Goal: Task Accomplishment & Management: Manage account settings

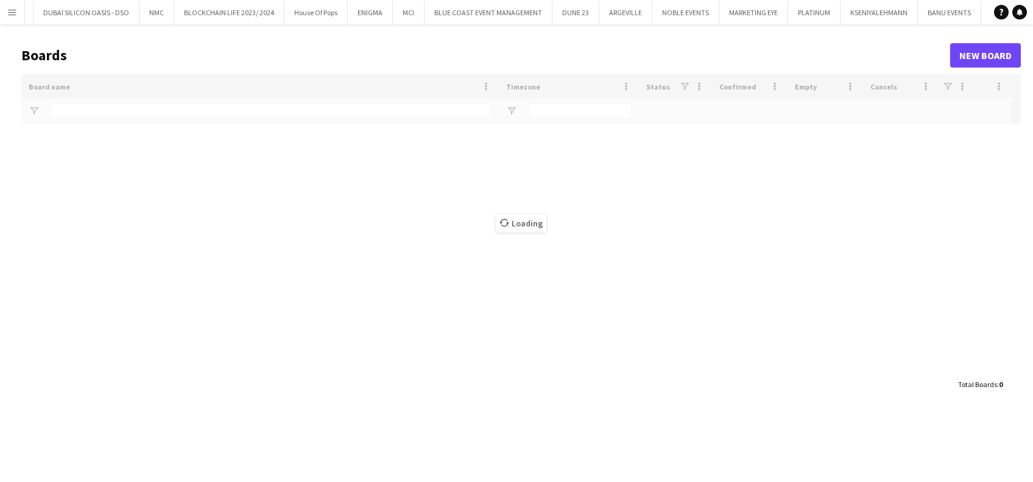
scroll to position [0, 1440]
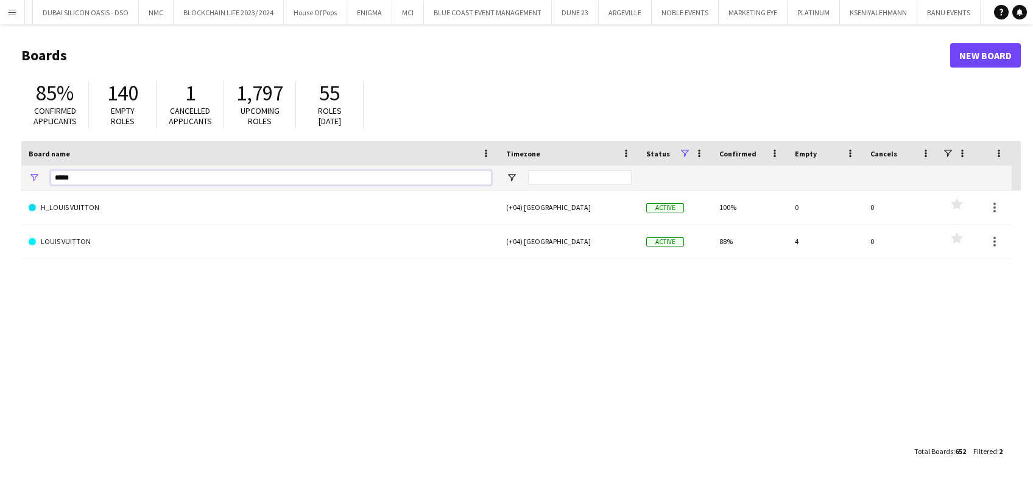
click at [307, 175] on input "*****" at bounding box center [271, 177] width 441 height 15
type input "*"
type input "*****"
click at [220, 204] on link "[PERSON_NAME] & CO" at bounding box center [260, 208] width 463 height 34
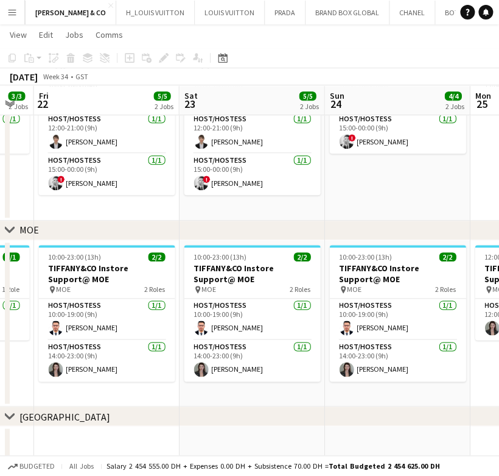
scroll to position [0, 410]
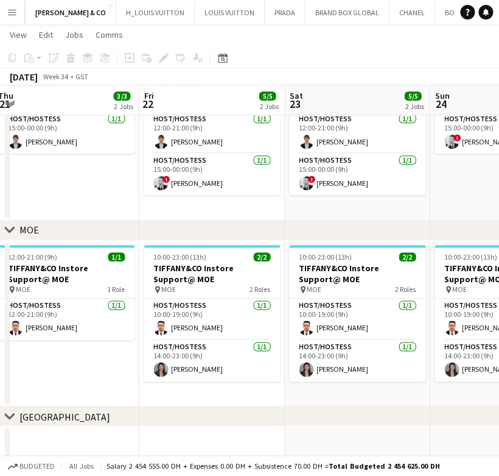
drag, startPoint x: 244, startPoint y: 369, endPoint x: 208, endPoint y: 375, distance: 37.0
click at [220, 375] on app-calendar-viewport "Mon 18 2/2 2 Jobs Tue 19 3/3 2 Jobs Wed 20 3/3 2 Jobs Thu 21 3/3 2 Jobs Fri 22 …" at bounding box center [249, 164] width 499 height 595
click at [253, 334] on app-calendar-viewport "Mon 18 2/2 2 Jobs Tue 19 3/3 2 Jobs Wed 20 3/3 2 Jobs Thu 21 3/3 2 Jobs Fri 22 …" at bounding box center [249, 164] width 499 height 595
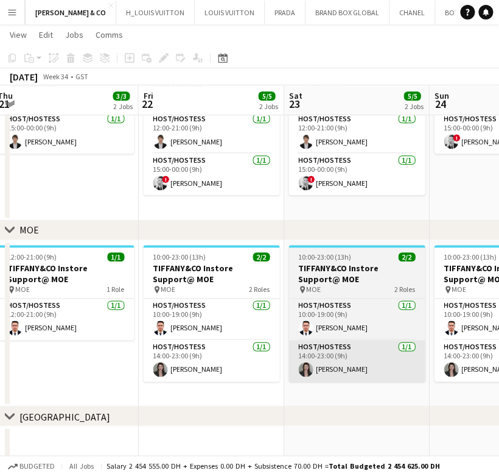
scroll to position [0, 546]
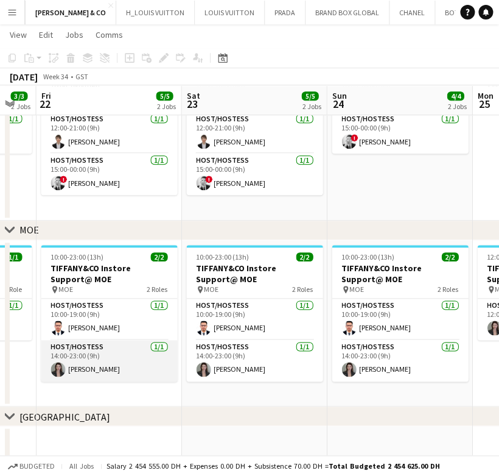
click at [78, 375] on app-card-role "Host/Hostess [DATE] 14:00-23:00 (9h) [PERSON_NAME]" at bounding box center [109, 360] width 136 height 41
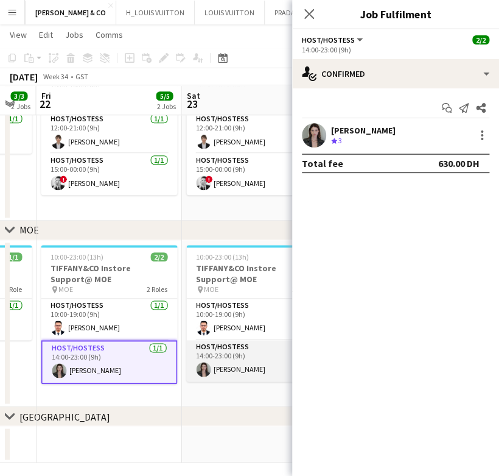
click at [217, 357] on app-card-role "Host/Hostess [DATE] 14:00-23:00 (9h) [PERSON_NAME]" at bounding box center [254, 360] width 136 height 41
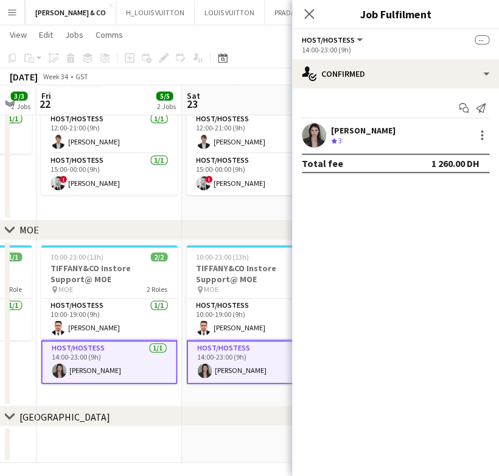
click at [29, 393] on app-calendar-viewport "Mon 18 2/2 2 Jobs Tue 19 3/3 2 Jobs Wed 20 3/3 2 Jobs Thu 21 3/3 2 Jobs Fri 22 …" at bounding box center [249, 164] width 499 height 595
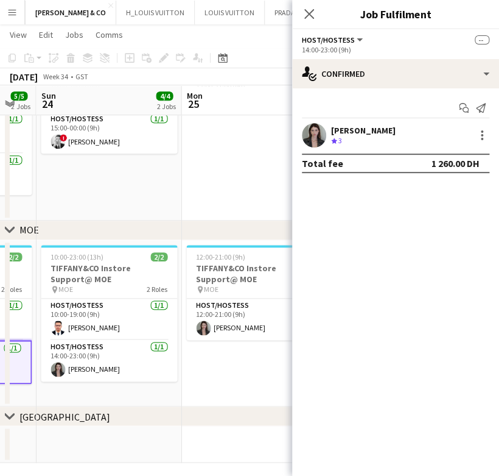
scroll to position [0, 414]
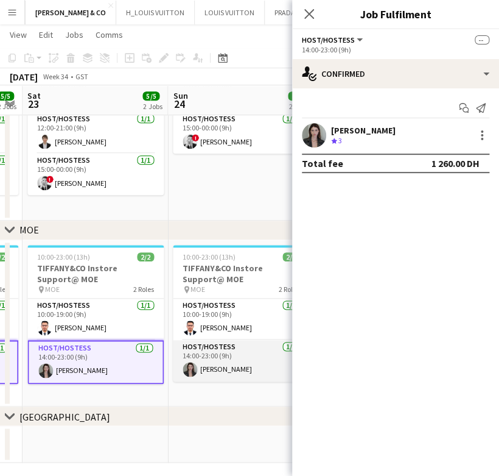
click at [220, 363] on app-card-role "Host/Hostess [DATE] 14:00-23:00 (9h) [PERSON_NAME]" at bounding box center [241, 360] width 136 height 41
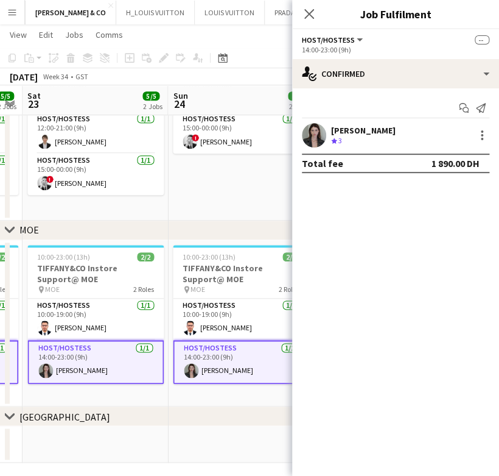
click at [4, 398] on app-calendar-viewport "Wed 20 3/3 2 Jobs Thu 21 3/3 2 Jobs Fri 22 5/5 2 Jobs Sat 23 5/5 2 Jobs Sun 24 …" at bounding box center [249, 164] width 499 height 595
drag, startPoint x: 146, startPoint y: 353, endPoint x: 109, endPoint y: 364, distance: 38.1
click at [110, 363] on app-calendar-viewport "Wed 20 3/3 2 Jobs Thu 21 3/3 2 Jobs Fri 22 5/5 2 Jobs Sat 23 5/5 2 Jobs Sun 24 …" at bounding box center [249, 164] width 499 height 595
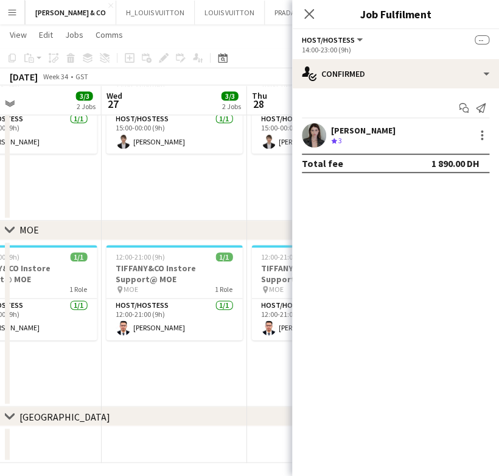
click at [88, 392] on app-calendar-viewport "Fri 22 5/5 2 Jobs Sat 23 5/5 2 Jobs Sun 24 4/4 2 Jobs Mon 25 2/2 2 Jobs Tue 26 …" at bounding box center [249, 164] width 499 height 595
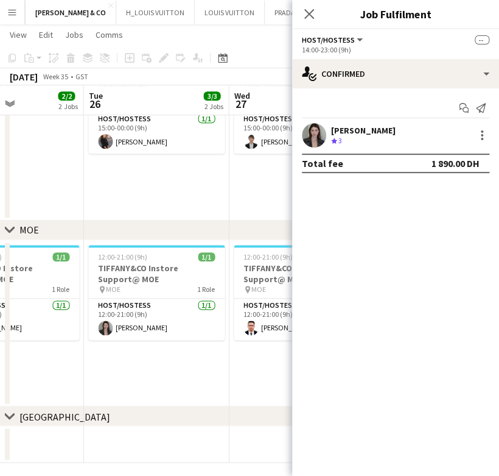
click at [78, 358] on app-calendar-viewport "Fri 22 5/5 2 Jobs Sat 23 5/5 2 Jobs Sun 24 4/4 2 Jobs Mon 25 2/2 2 Jobs Tue 26 …" at bounding box center [249, 164] width 499 height 595
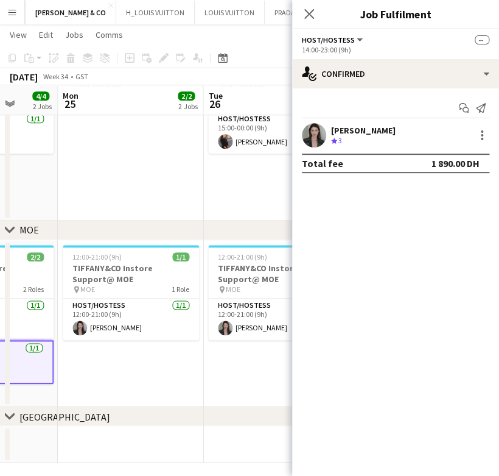
click at [52, 373] on app-calendar-viewport "Fri 22 5/5 2 Jobs Sat 23 5/5 2 Jobs Sun 24 4/4 2 Jobs Mon 25 2/2 2 Jobs Tue 26 …" at bounding box center [249, 164] width 499 height 595
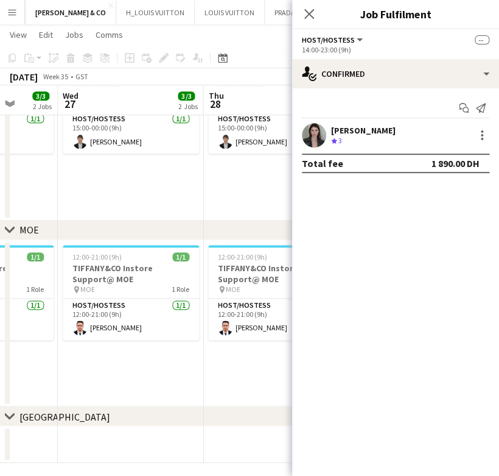
click at [115, 367] on app-calendar-viewport "Sun 24 4/4 2 Jobs Mon 25 2/2 2 Jobs Tue 26 3/3 2 Jobs Wed 27 3/3 2 Jobs Thu 28 …" at bounding box center [249, 164] width 499 height 595
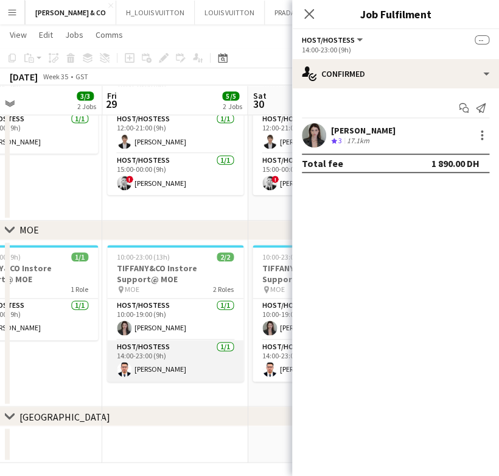
drag, startPoint x: 201, startPoint y: 363, endPoint x: 230, endPoint y: 359, distance: 29.5
click at [201, 362] on app-card-role "Host/Hostess [DATE] 14:00-23:00 (9h) [PERSON_NAME]" at bounding box center [175, 360] width 136 height 41
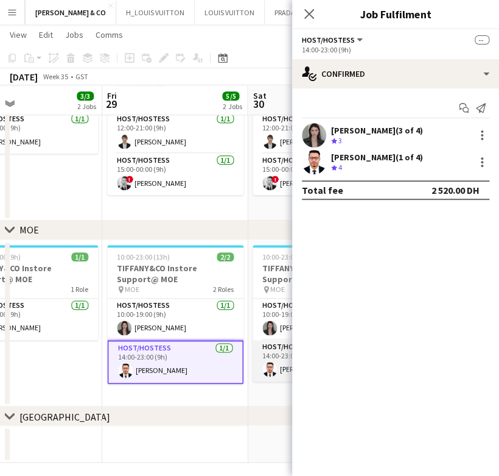
click at [255, 360] on app-card-role "Host/Hostess [DATE] 14:00-23:00 (9h) [PERSON_NAME]" at bounding box center [321, 360] width 136 height 41
click at [128, 390] on app-calendar-viewport "Tue 26 3/3 2 Jobs Wed 27 3/3 2 Jobs Thu 28 3/3 2 Jobs Fri 29 5/5 2 Jobs Sat 30 …" at bounding box center [249, 164] width 499 height 595
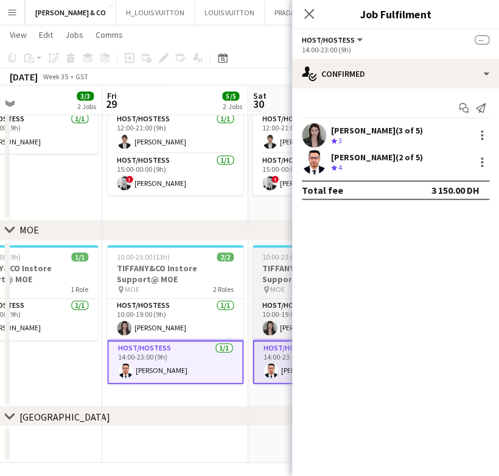
scroll to position [0, 459]
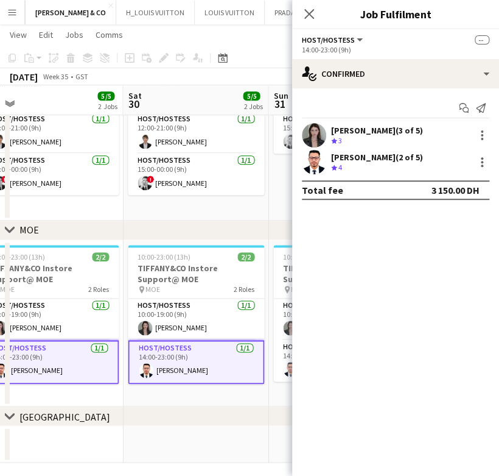
click at [129, 387] on app-calendar-viewport "Tue 26 3/3 2 Jobs Wed 27 3/3 2 Jobs Thu 28 3/3 2 Jobs Fri 29 5/5 2 Jobs Sat 30 …" at bounding box center [249, 164] width 499 height 595
click at [209, 366] on app-calendar-viewport "Tue 26 3/3 2 Jobs Wed 27 3/3 2 Jobs Thu 28 3/3 2 Jobs Fri 29 5/5 2 Jobs Sat 30 …" at bounding box center [249, 164] width 499 height 595
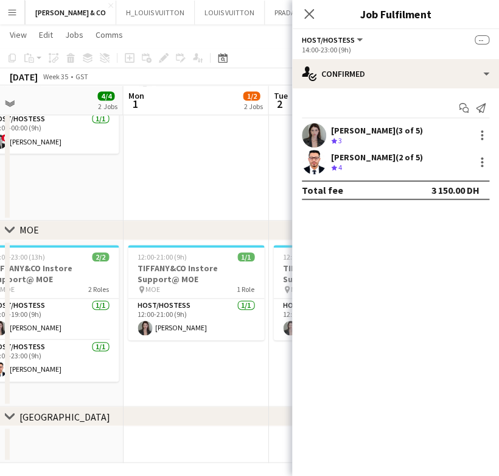
scroll to position [0, 421]
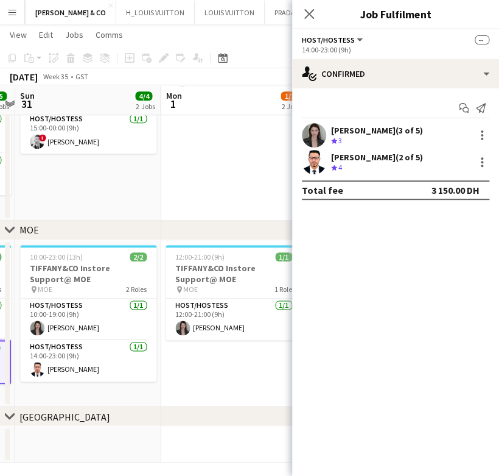
click at [117, 359] on app-calendar-viewport "Thu 28 3/3 2 Jobs Fri 29 5/5 2 Jobs Sat 30 5/5 2 Jobs Sun 31 4/4 2 Jobs Mon 1 1…" at bounding box center [249, 164] width 499 height 595
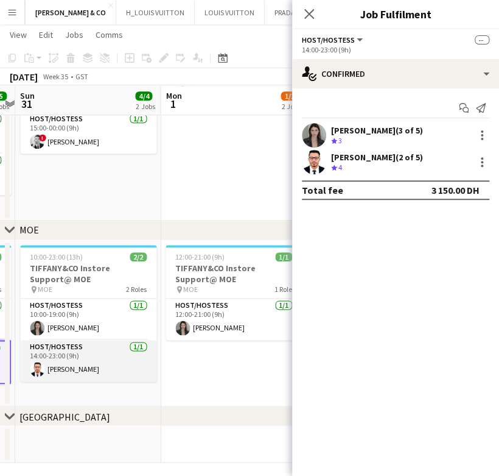
click at [123, 362] on app-card-role "Host/Hostess [DATE] 14:00-23:00 (9h) [PERSON_NAME]" at bounding box center [88, 360] width 136 height 41
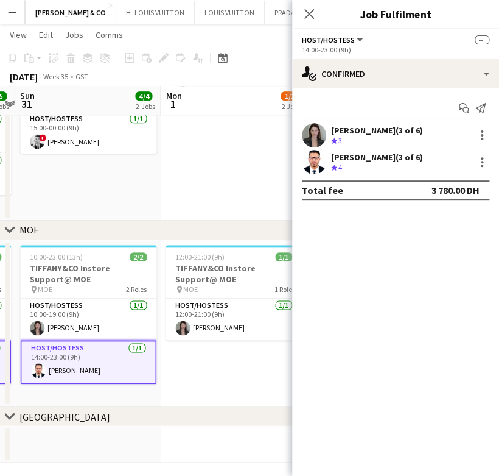
click at [37, 387] on app-calendar-viewport "Thu 28 3/3 2 Jobs Fri 29 5/5 2 Jobs Sat 30 5/5 2 Jobs Sun 31 4/4 2 Jobs Mon 1 1…" at bounding box center [249, 164] width 499 height 595
drag, startPoint x: 52, startPoint y: 404, endPoint x: 108, endPoint y: 390, distance: 57.6
click at [52, 404] on app-calendar-viewport "Thu 28 3/3 2 Jobs Fri 29 5/5 2 Jobs Sat 30 5/5 2 Jobs Sun 31 4/4 2 Jobs Mon 1 1…" at bounding box center [249, 164] width 499 height 595
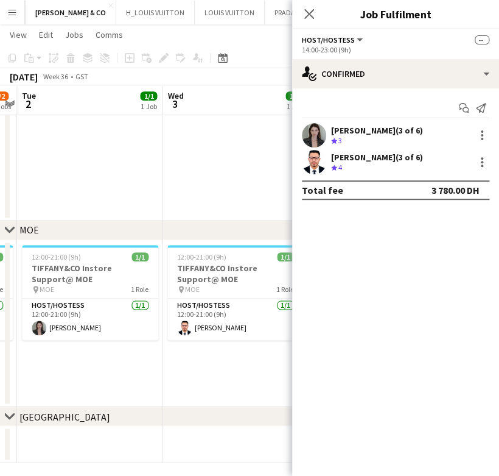
click at [93, 377] on app-calendar-viewport "Sat 30 5/5 2 Jobs Sun 31 4/4 2 Jobs Mon 1 1/2 2 Jobs Tue 2 1/1 1 Job Wed 3 1/1 …" at bounding box center [249, 164] width 499 height 595
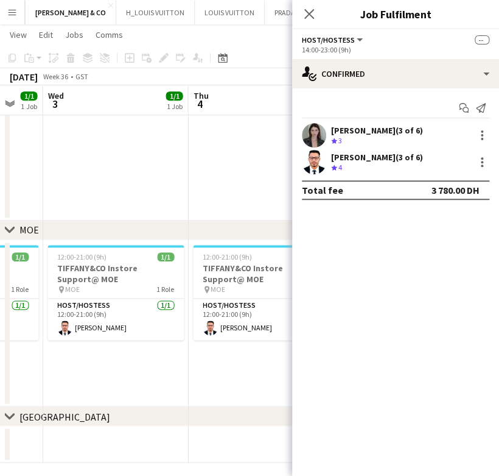
drag, startPoint x: 184, startPoint y: 363, endPoint x: 158, endPoint y: 365, distance: 26.9
click at [83, 382] on app-calendar-viewport "Sat 30 5/5 2 Jobs Sun 31 4/4 2 Jobs Mon 1 1/2 2 Jobs Tue 2 1/1 1 Job Wed 3 1/1 …" at bounding box center [249, 164] width 499 height 595
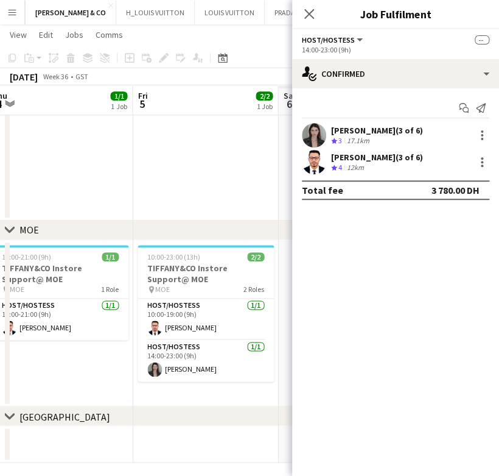
drag, startPoint x: 158, startPoint y: 365, endPoint x: 170, endPoint y: 365, distance: 12.2
click at [79, 387] on app-calendar-viewport "Mon 1 1/2 2 Jobs Tue 2 1/1 1 Job Wed 3 1/1 1 Job Thu 4 1/1 1 Job Fri 5 2/2 1 Jo…" at bounding box center [249, 164] width 499 height 595
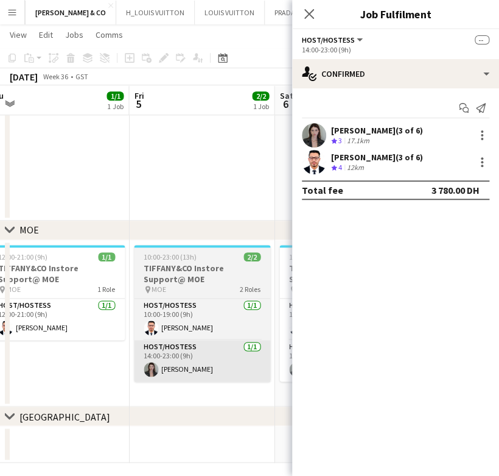
click at [173, 363] on app-card-role "Host/Hostess [DATE] 14:00-23:00 (9h) [PERSON_NAME]" at bounding box center [202, 360] width 136 height 41
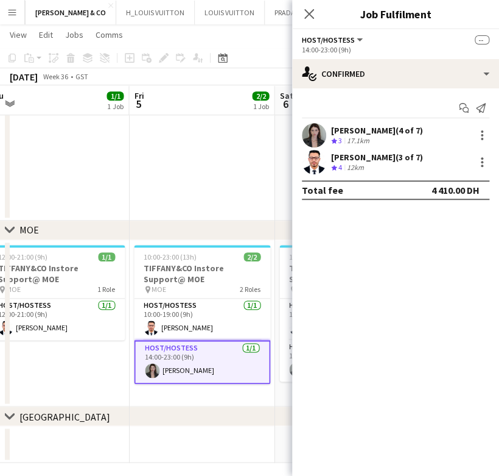
drag, startPoint x: 169, startPoint y: 365, endPoint x: 70, endPoint y: 376, distance: 99.3
click at [70, 376] on app-calendar-viewport "Mon 1 1/2 2 Jobs Tue 2 1/1 1 Job Wed 3 1/1 1 Job Thu 4 1/1 1 Job Fri 5 2/2 1 Jo…" at bounding box center [249, 164] width 499 height 595
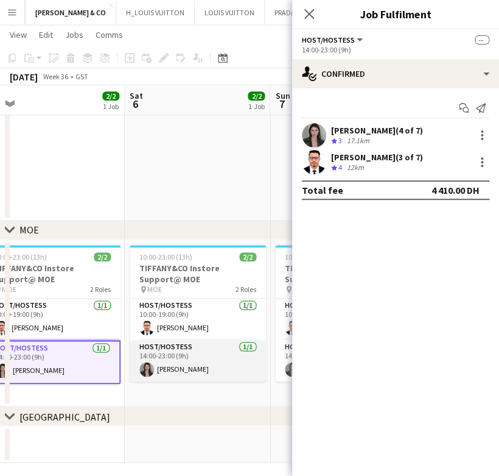
click at [205, 344] on app-card-role "Host/Hostess [DATE] 14:00-23:00 (9h) [PERSON_NAME]" at bounding box center [198, 360] width 136 height 41
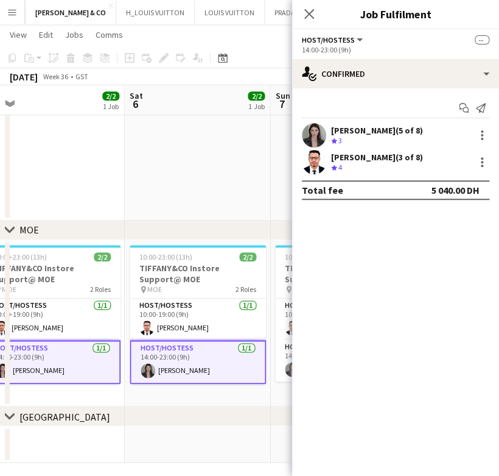
click at [128, 375] on app-calendar-viewport "Wed 3 1/1 1 Job Thu 4 1/1 1 Job Fri 5 2/2 1 Job Sat 6 2/2 1 Job Sun 7 2/2 1 Job…" at bounding box center [249, 164] width 499 height 595
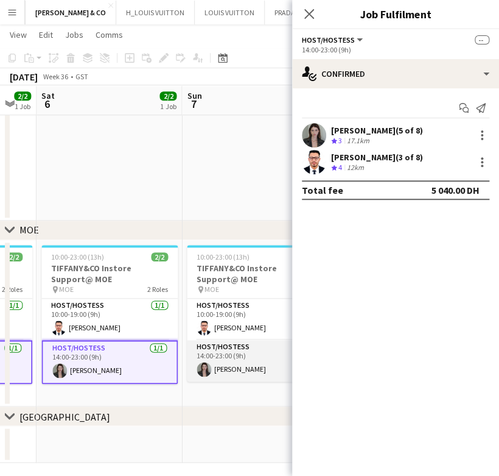
click at [216, 352] on app-card-role "Host/Hostess [DATE] 14:00-23:00 (9h) [PERSON_NAME]" at bounding box center [255, 360] width 136 height 41
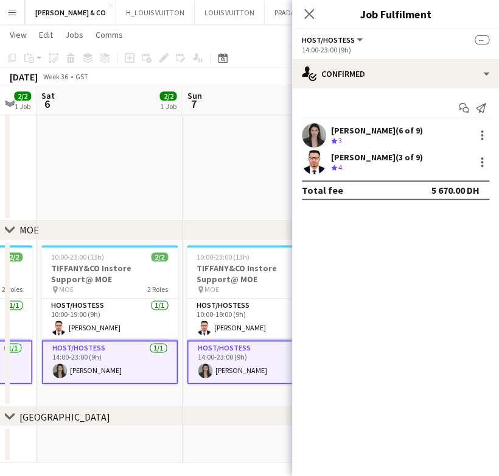
drag, startPoint x: 121, startPoint y: 368, endPoint x: 200, endPoint y: 354, distance: 81.1
click at [103, 373] on app-calendar-viewport "Wed 3 1/1 1 Job Thu 4 1/1 1 Job Fri 5 2/2 1 Job Sat 6 2/2 1 Job Sun 7 2/2 1 Job…" at bounding box center [249, 164] width 499 height 595
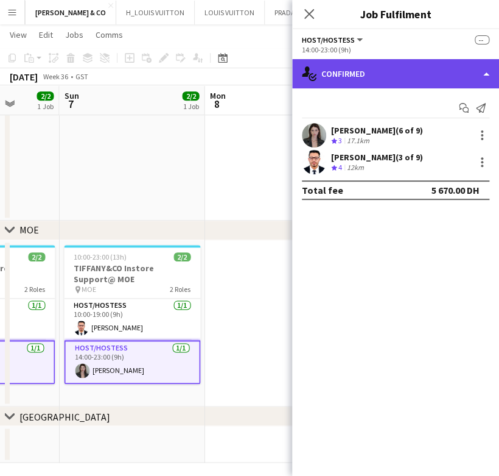
click at [423, 75] on div "single-neutral-actions-check-2 Confirmed" at bounding box center [395, 73] width 207 height 29
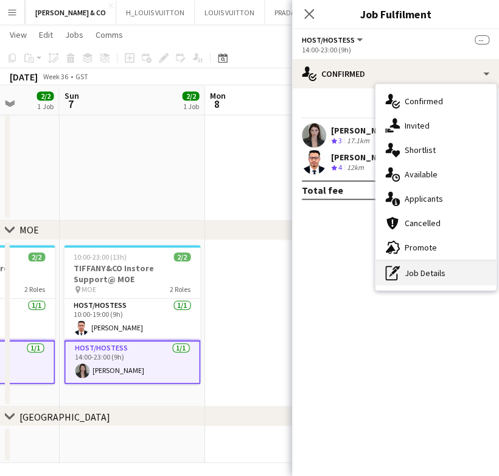
click at [413, 280] on div "pen-write Job Details" at bounding box center [436, 273] width 121 height 24
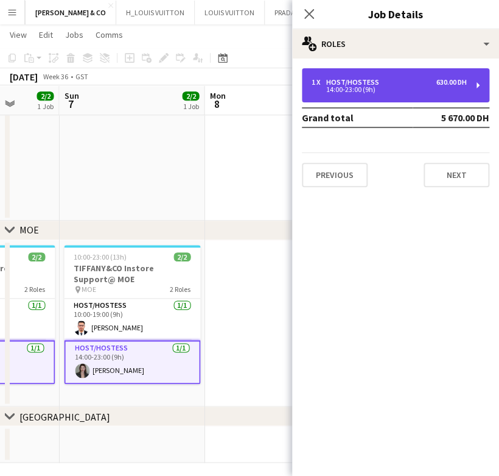
click at [372, 74] on div "1 x Host/Hostess 630.00 DH 14:00-23:00 (9h)" at bounding box center [396, 85] width 188 height 34
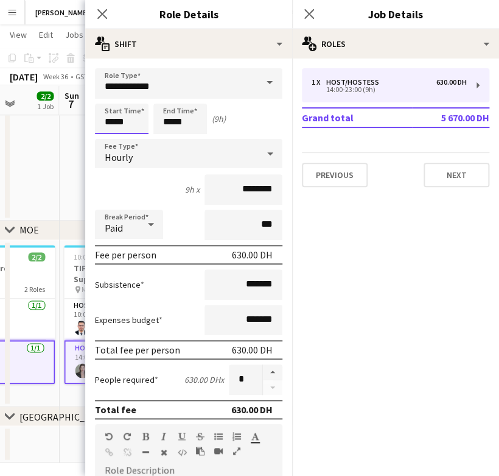
click at [114, 122] on input "*****" at bounding box center [122, 119] width 54 height 30
type input "*****"
drag, startPoint x: 170, startPoint y: 118, endPoint x: 147, endPoint y: 125, distance: 24.8
click at [147, 125] on div "Start Time ***** End Time ***** (8h)" at bounding box center [189, 119] width 188 height 30
type input "*****"
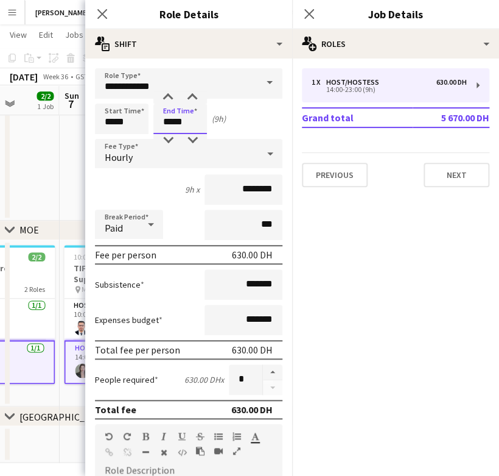
scroll to position [187, 0]
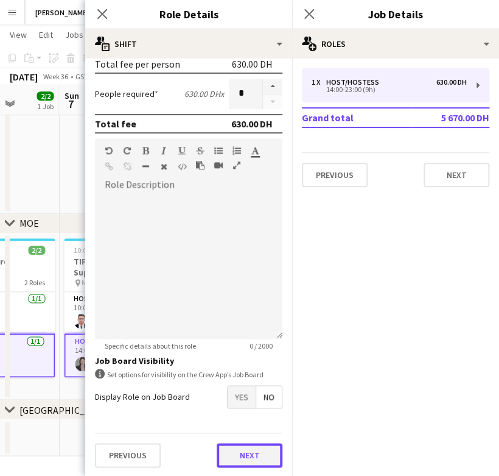
drag, startPoint x: 269, startPoint y: 448, endPoint x: 167, endPoint y: 433, distance: 102.7
click at [268, 447] on button "Next" at bounding box center [250, 455] width 66 height 24
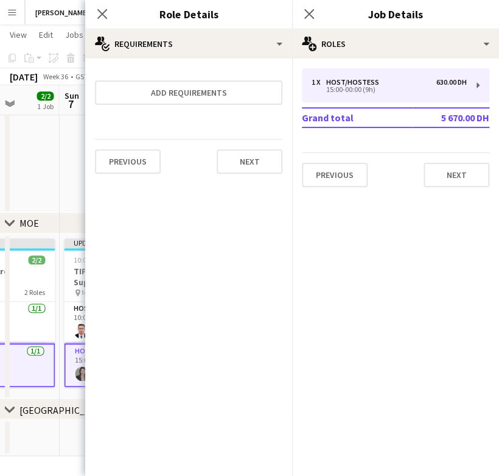
scroll to position [0, 0]
drag, startPoint x: 68, startPoint y: 389, endPoint x: 133, endPoint y: 219, distance: 182.3
click at [68, 388] on app-date-cell "Updated 10:00-00:00 (14h) (Mon) 2/2 TIFFANY&CO Instore Support@ MOE pin MOE 2 R…" at bounding box center [132, 316] width 146 height 167
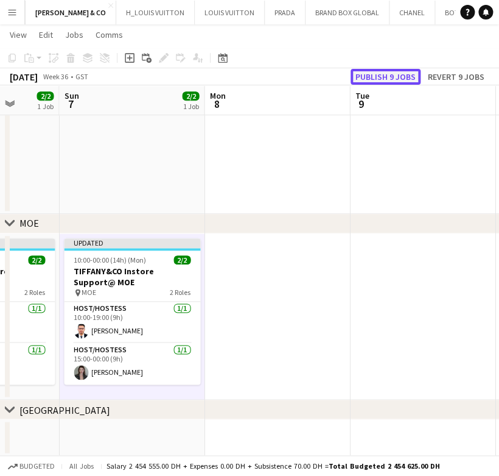
click at [384, 74] on button "Publish 9 jobs" at bounding box center [386, 77] width 70 height 16
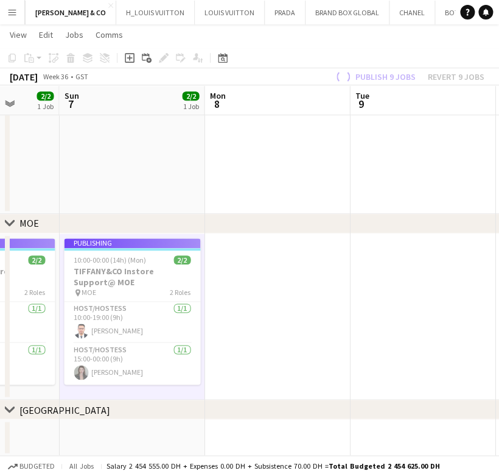
click at [452, 329] on app-calendar-viewport "Wed 3 1/1 1 Job Thu 4 1/1 1 Job Fri 5 2/2 1 Job Sat 6 2/2 1 Job Sun 7 2/2 1 Job…" at bounding box center [249, 158] width 499 height 595
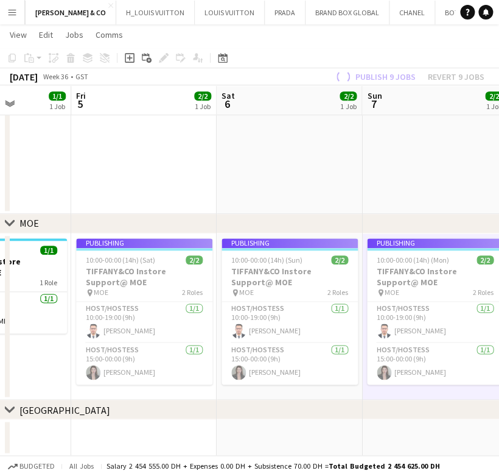
click at [439, 329] on app-calendar-viewport "Wed 3 1/1 1 Job Thu 4 1/1 1 Job Fri 5 2/2 1 Job Sat 6 2/2 1 Job Sun 7 2/2 1 Job…" at bounding box center [249, 158] width 499 height 595
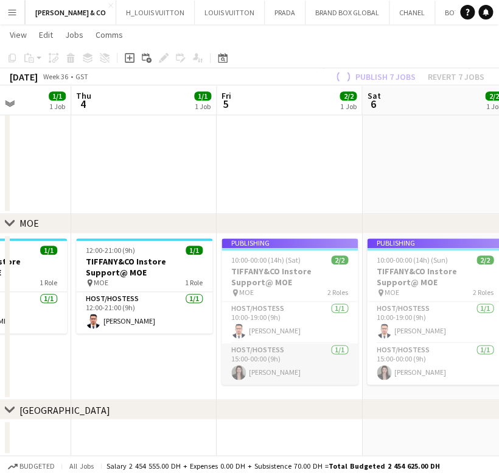
click at [414, 351] on div "chevron-right [GEOGRAPHIC_DATA] chevron-right MOE chevron-right [GEOGRAPHIC_DAT…" at bounding box center [249, 158] width 499 height 595
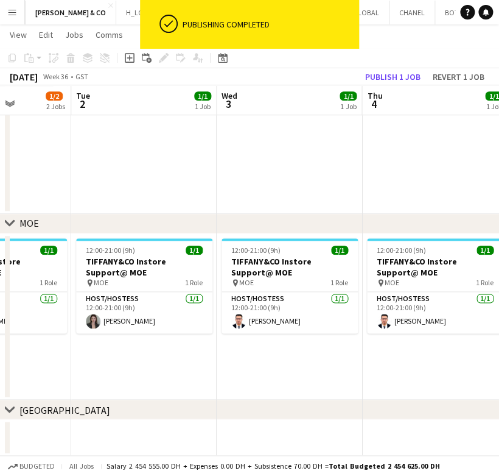
drag, startPoint x: 426, startPoint y: 334, endPoint x: 416, endPoint y: 336, distance: 10.0
click at [434, 334] on app-calendar-viewport "Sun 31 4/4 2 Jobs Mon 1 1/2 2 Jobs Tue 2 1/1 1 Job Wed 3 1/1 1 Job Thu 4 1/1 1 …" at bounding box center [249, 158] width 499 height 595
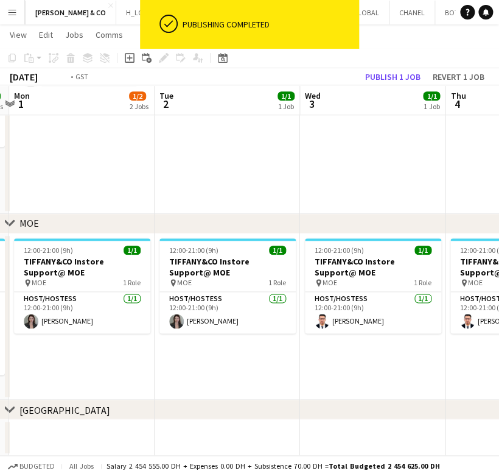
click at [452, 362] on app-calendar-viewport "Sun 31 4/4 2 Jobs Mon 1 1/2 2 Jobs Tue 2 1/1 1 Job Wed 3 1/1 1 Job Thu 4 1/1 1 …" at bounding box center [249, 158] width 499 height 595
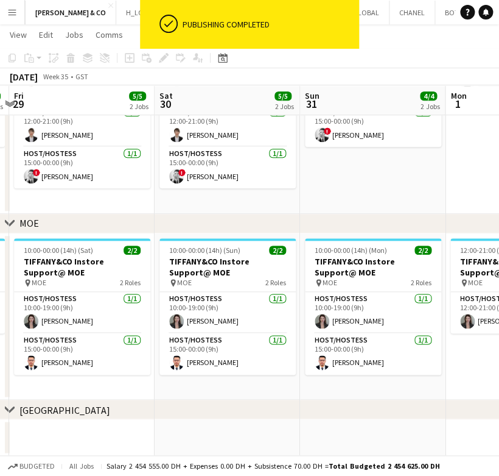
click at [368, 363] on app-calendar-viewport "Thu 28 3/3 2 Jobs Fri 29 5/5 2 Jobs Sat 30 5/5 2 Jobs Sun 31 4/4 2 Jobs Mon 1 1…" at bounding box center [249, 158] width 499 height 595
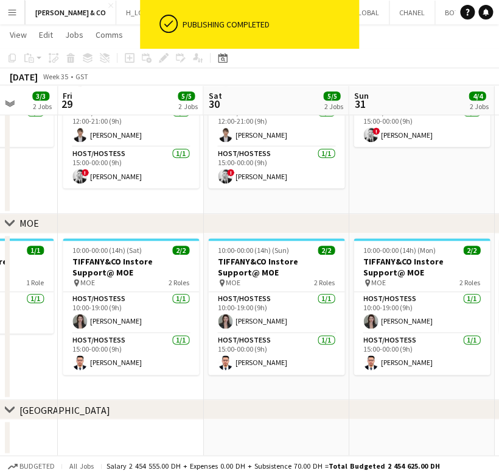
drag, startPoint x: 132, startPoint y: 374, endPoint x: 407, endPoint y: 359, distance: 276.2
click at [407, 359] on app-calendar-viewport "Tue 26 3/3 2 Jobs Wed 27 3/3 2 Jobs Thu 28 3/3 2 Jobs Fri 29 5/5 2 Jobs Sat 30 …" at bounding box center [249, 158] width 499 height 595
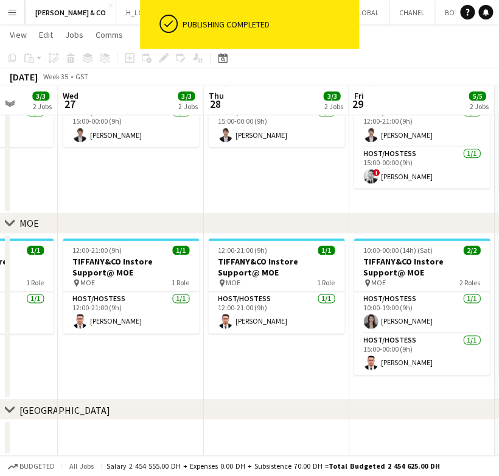
click at [370, 348] on app-calendar-viewport "Sun 24 4/4 2 Jobs Mon 25 2/2 2 Jobs Tue 26 3/3 2 Jobs Wed 27 3/3 2 Jobs Thu 28 …" at bounding box center [249, 158] width 499 height 595
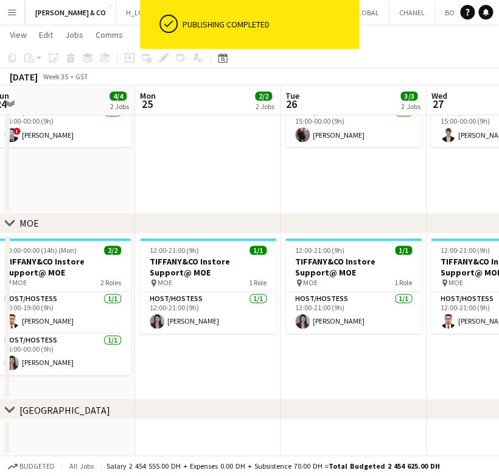
drag, startPoint x: 321, startPoint y: 361, endPoint x: 353, endPoint y: 368, distance: 31.8
click at [360, 359] on app-calendar-viewport "Sat 23 5/5 2 Jobs Sun 24 4/4 2 Jobs Mon 25 2/2 2 Jobs Tue 26 3/3 2 Jobs Wed 27 …" at bounding box center [249, 158] width 499 height 595
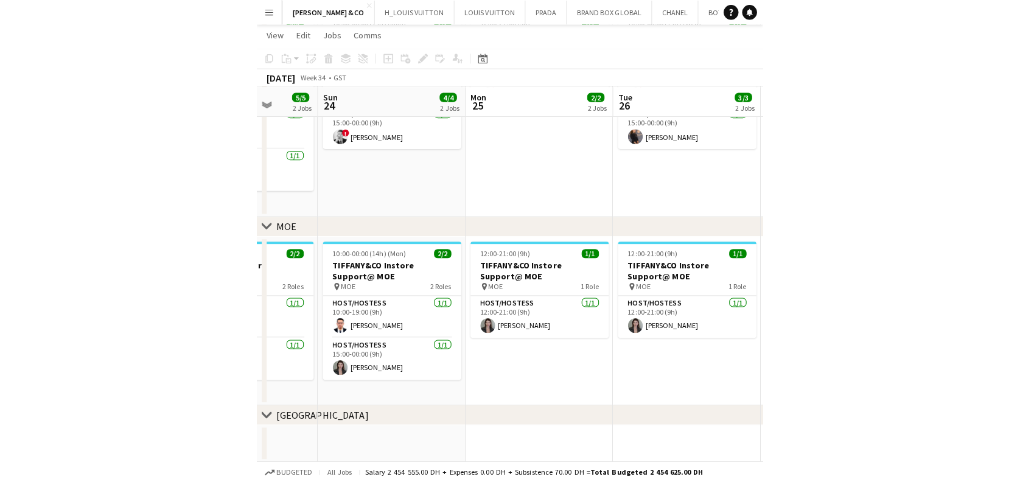
scroll to position [180, 0]
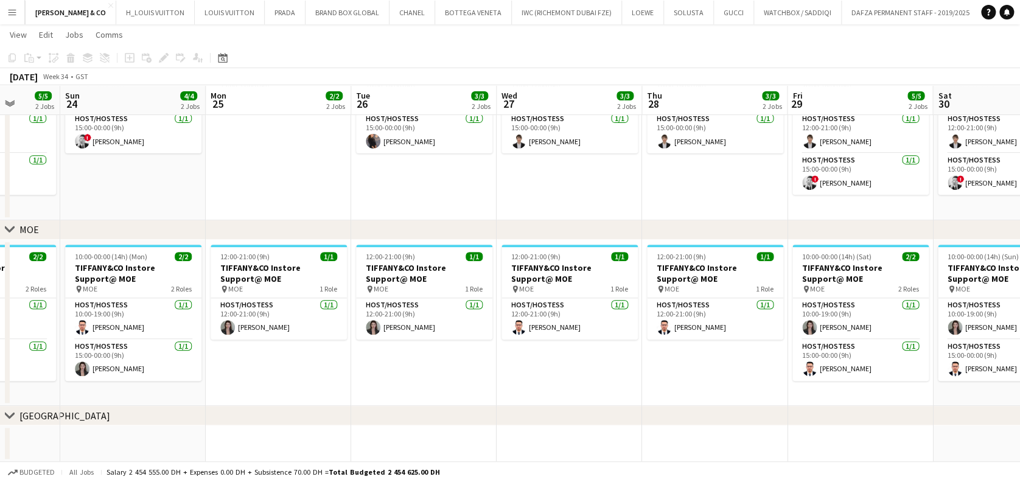
drag, startPoint x: 875, startPoint y: 345, endPoint x: 342, endPoint y: 359, distance: 533.6
click at [356, 358] on app-calendar-viewport "Thu 21 3/3 2 Jobs Fri 22 5/5 2 Jobs Sat 23 5/5 2 Jobs Sun 24 4/4 2 Jobs Mon 25 …" at bounding box center [510, 164] width 1020 height 595
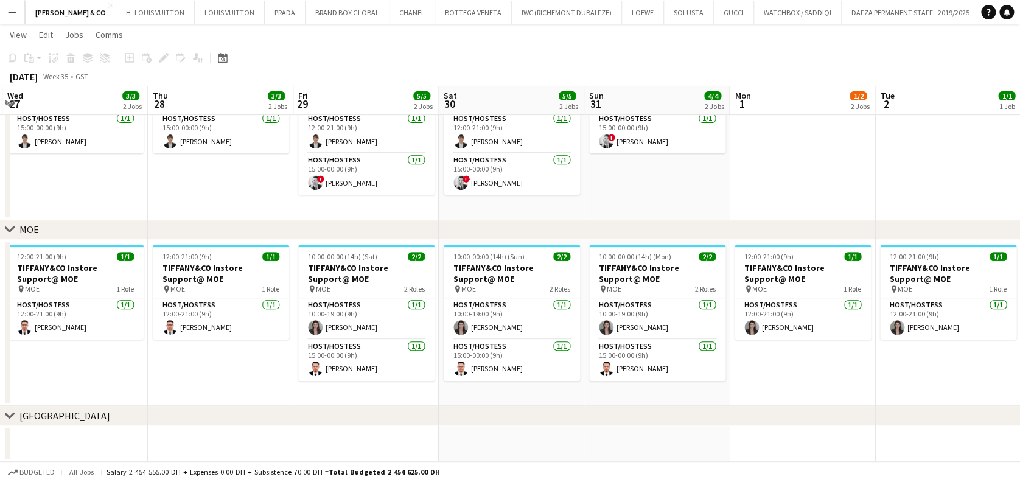
drag, startPoint x: 801, startPoint y: 360, endPoint x: 259, endPoint y: 370, distance: 541.4
click at [293, 370] on app-calendar-viewport "Sun 24 4/4 2 Jobs Mon 25 2/2 2 Jobs Tue 26 3/3 2 Jobs Wed 27 3/3 2 Jobs Thu 28 …" at bounding box center [510, 164] width 1020 height 595
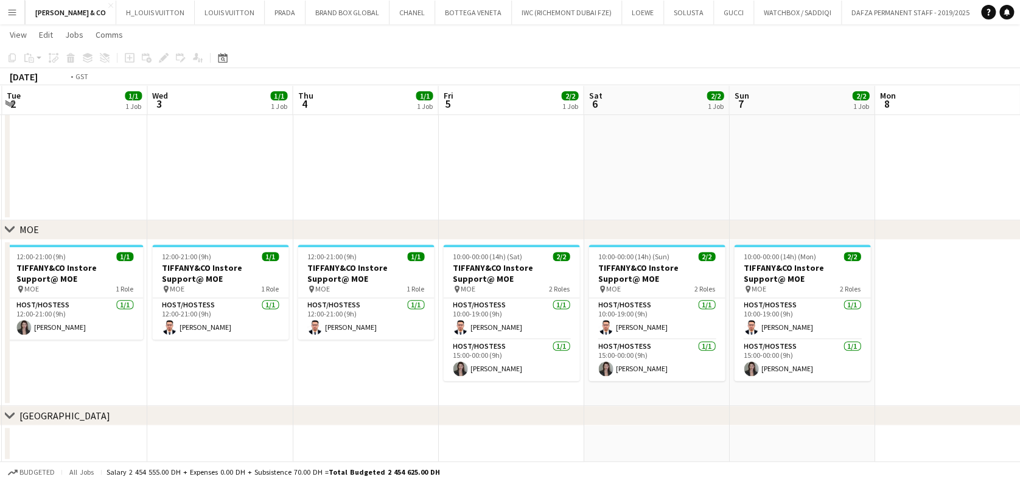
drag, startPoint x: 751, startPoint y: 359, endPoint x: 176, endPoint y: 359, distance: 574.8
click at [176, 359] on app-calendar-viewport "Wed 27 3/3 2 Jobs Thu 28 3/3 2 Jobs Fri 29 5/5 2 Jobs Sat 30 5/5 2 Jobs Sun 31 …" at bounding box center [510, 164] width 1020 height 595
